Goal: Information Seeking & Learning: Learn about a topic

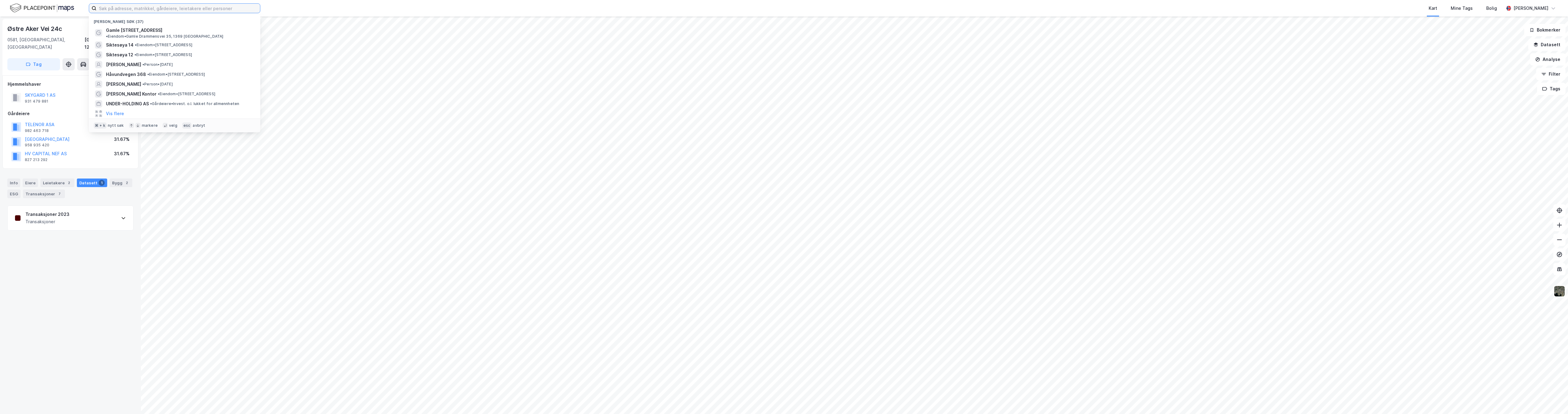
click at [215, 9] on input at bounding box center [178, 8] width 163 height 9
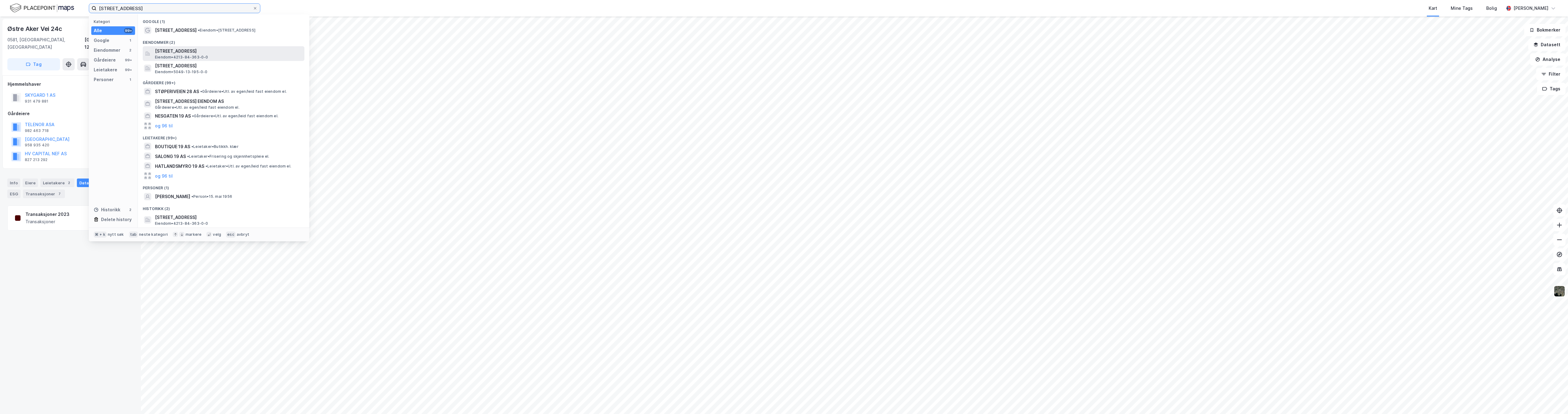
type input "[STREET_ADDRESS]"
click at [206, 57] on span "Eiendom • 4213-84-363-0-0" at bounding box center [182, 57] width 53 height 5
